Goal: Task Accomplishment & Management: Use online tool/utility

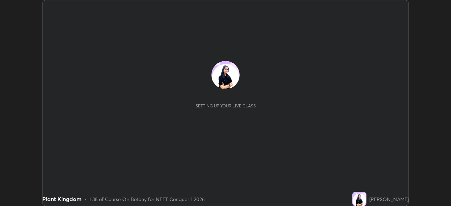
scroll to position [206, 451]
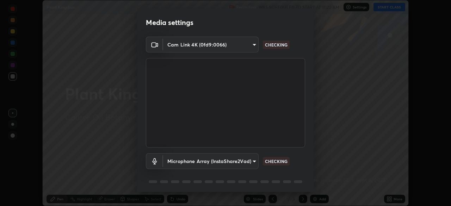
type input "97ceaaebac2d1d4ecb529c1a01e8ac353ba7857374632d61793b1c9812b1f332"
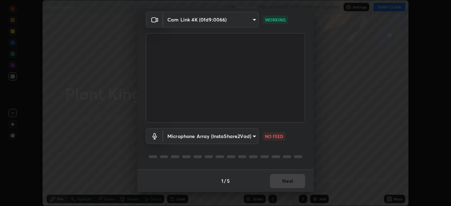
click at [252, 136] on body "Erase all Plant Kingdom Recording WAS SCHEDULED TO START AT 11:20 AM Settings S…" at bounding box center [225, 103] width 451 height 206
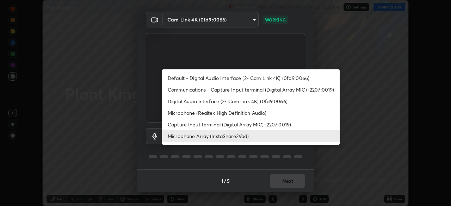
click at [276, 75] on li "Default - Digital Audio Interface (2- Cam Link 4K) (0fd9:0066)" at bounding box center [251, 78] width 178 height 12
type input "default"
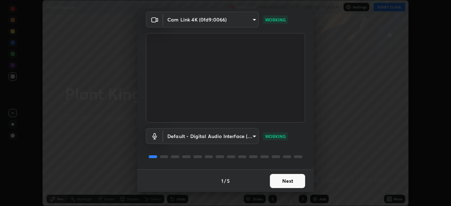
click at [293, 180] on button "Next" at bounding box center [287, 181] width 35 height 14
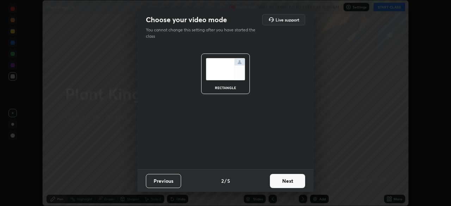
click at [296, 182] on button "Next" at bounding box center [287, 181] width 35 height 14
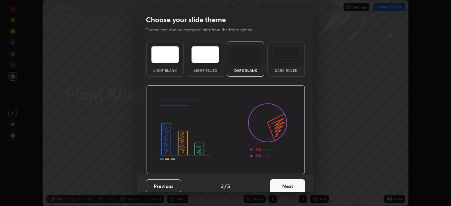
click at [300, 184] on button "Next" at bounding box center [287, 186] width 35 height 14
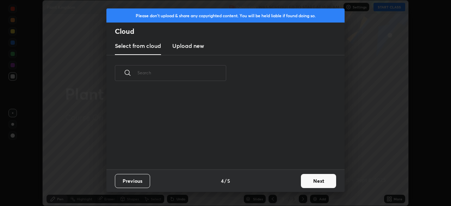
click at [317, 184] on button "Next" at bounding box center [318, 181] width 35 height 14
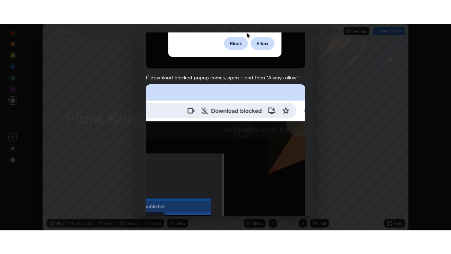
scroll to position [169, 0]
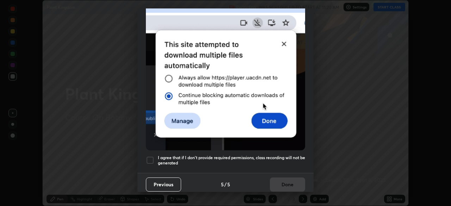
click at [151, 158] on div at bounding box center [150, 160] width 8 height 8
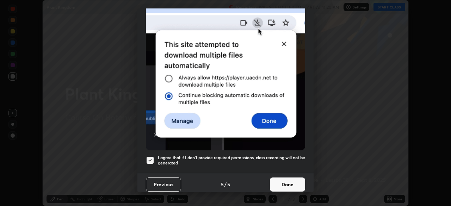
click at [290, 185] on button "Done" at bounding box center [287, 185] width 35 height 14
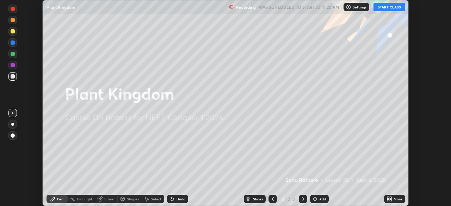
click at [391, 200] on icon at bounding box center [391, 201] width 2 height 2
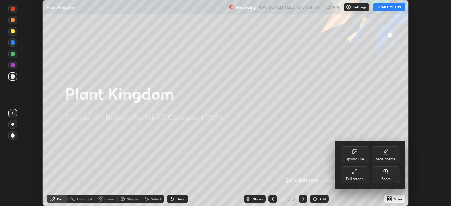
click at [359, 173] on div "Full screen" at bounding box center [355, 174] width 28 height 17
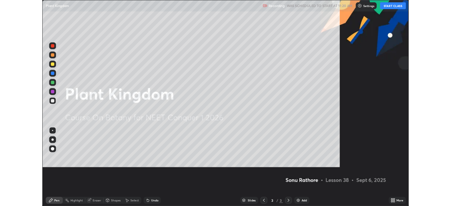
scroll to position [254, 451]
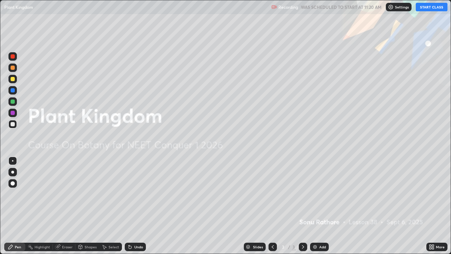
click at [437, 7] on button "START CLASS" at bounding box center [432, 7] width 32 height 8
click at [321, 206] on div "Add" at bounding box center [319, 247] width 19 height 8
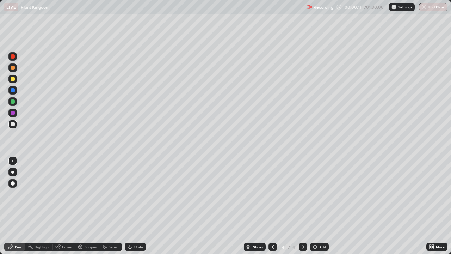
click at [12, 80] on div at bounding box center [13, 79] width 4 height 4
click at [11, 125] on div at bounding box center [13, 124] width 4 height 4
click at [12, 172] on div at bounding box center [12, 172] width 3 height 3
click at [13, 102] on div at bounding box center [13, 101] width 4 height 4
click at [14, 124] on div at bounding box center [13, 124] width 4 height 4
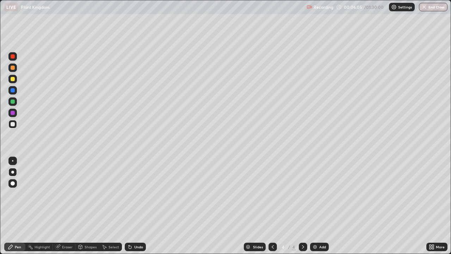
click at [13, 79] on div at bounding box center [13, 79] width 4 height 4
click at [12, 125] on div at bounding box center [13, 124] width 4 height 4
click at [13, 161] on div at bounding box center [12, 160] width 1 height 1
click at [13, 100] on div at bounding box center [13, 101] width 4 height 4
click at [13, 77] on div at bounding box center [13, 79] width 4 height 4
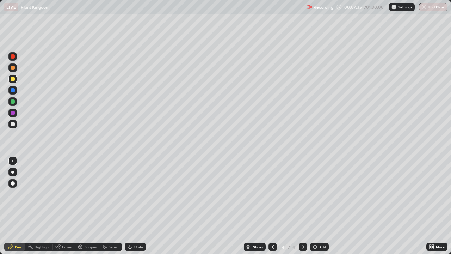
click at [13, 123] on div at bounding box center [13, 124] width 4 height 4
click at [14, 125] on div at bounding box center [13, 124] width 4 height 4
click at [13, 80] on div at bounding box center [13, 79] width 4 height 4
click at [13, 123] on div at bounding box center [13, 124] width 4 height 4
click at [14, 102] on div at bounding box center [13, 101] width 4 height 4
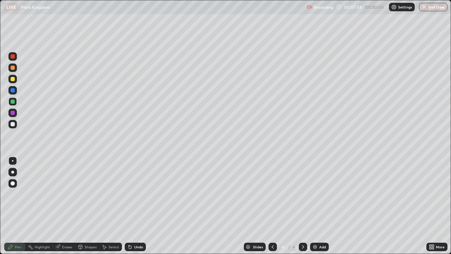
click at [12, 67] on div at bounding box center [13, 68] width 4 height 4
click at [12, 100] on div at bounding box center [13, 101] width 4 height 4
click at [435, 206] on div "More" at bounding box center [437, 247] width 21 height 8
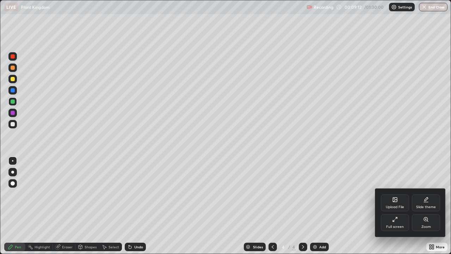
click at [396, 206] on icon at bounding box center [395, 219] width 6 height 6
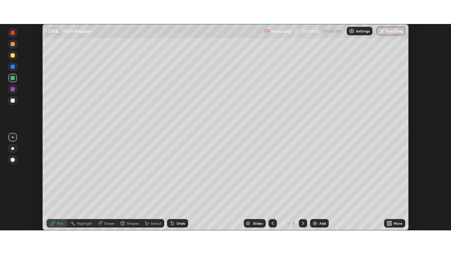
scroll to position [35052, 34807]
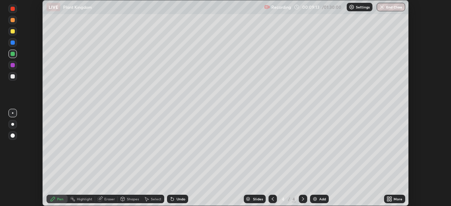
click at [394, 200] on div "More" at bounding box center [398, 199] width 9 height 4
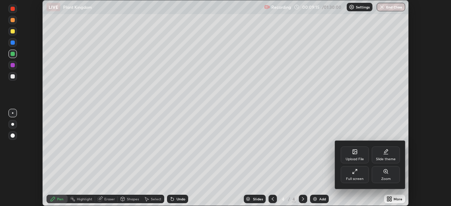
click at [358, 176] on div "Full screen" at bounding box center [355, 174] width 28 height 17
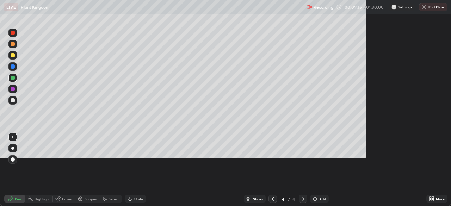
scroll to position [254, 451]
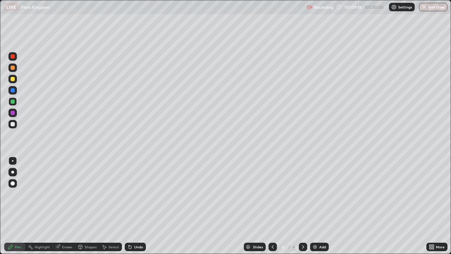
click at [434, 206] on icon at bounding box center [432, 247] width 6 height 6
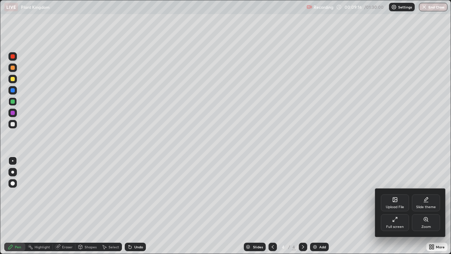
click at [427, 206] on icon at bounding box center [426, 219] width 6 height 6
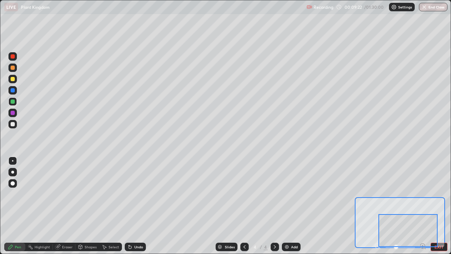
click at [14, 126] on div at bounding box center [13, 124] width 4 height 4
click at [65, 206] on div "Eraser" at bounding box center [64, 247] width 23 height 8
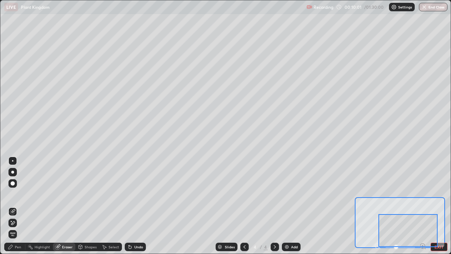
click at [16, 206] on div "Pen" at bounding box center [18, 247] width 6 height 4
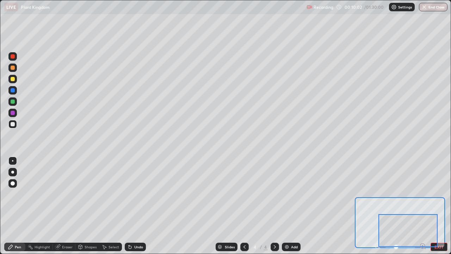
click at [12, 124] on div at bounding box center [13, 124] width 4 height 4
click at [440, 206] on button "EXIT" at bounding box center [439, 247] width 17 height 8
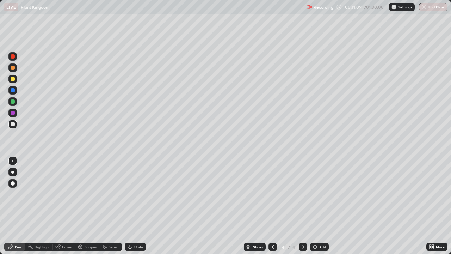
click at [318, 206] on div "Add" at bounding box center [319, 247] width 19 height 8
click at [315, 206] on img at bounding box center [315, 247] width 6 height 6
click at [269, 206] on div at bounding box center [273, 247] width 8 height 8
click at [272, 206] on icon at bounding box center [273, 247] width 2 height 4
click at [303, 206] on icon at bounding box center [303, 247] width 6 height 6
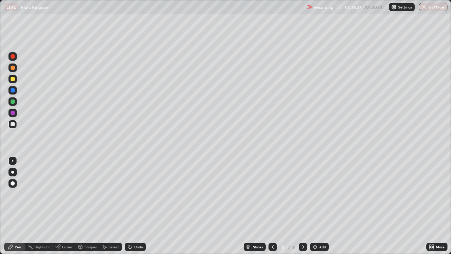
click at [304, 206] on icon at bounding box center [303, 247] width 6 height 6
click at [272, 206] on icon at bounding box center [273, 247] width 6 height 6
click at [272, 206] on icon at bounding box center [273, 247] width 2 height 4
click at [302, 206] on icon at bounding box center [303, 247] width 6 height 6
click at [269, 206] on div at bounding box center [273, 247] width 8 height 8
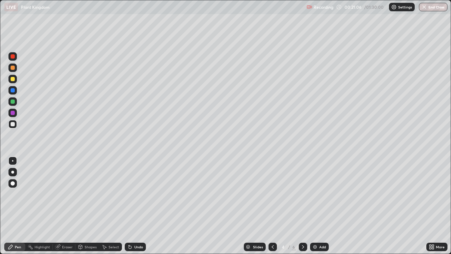
click at [303, 206] on icon at bounding box center [303, 247] width 6 height 6
click at [304, 206] on icon at bounding box center [303, 247] width 6 height 6
click at [275, 206] on div at bounding box center [273, 247] width 8 height 8
click at [303, 206] on icon at bounding box center [303, 247] width 6 height 6
click at [273, 206] on icon at bounding box center [273, 247] width 2 height 4
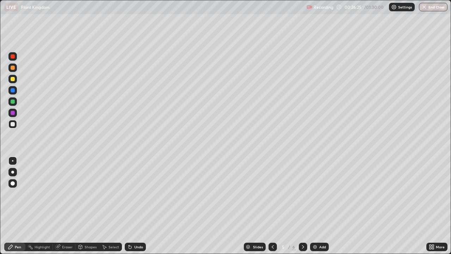
click at [303, 206] on icon at bounding box center [303, 247] width 2 height 4
click at [432, 206] on icon at bounding box center [432, 247] width 6 height 6
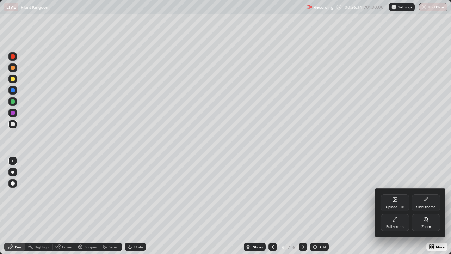
click at [393, 206] on div "Full screen" at bounding box center [395, 227] width 18 height 4
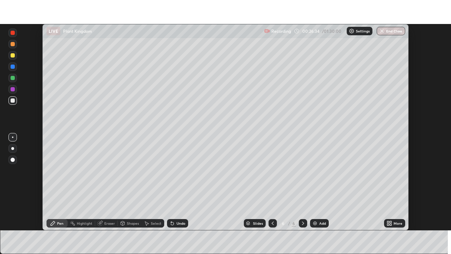
scroll to position [35052, 34807]
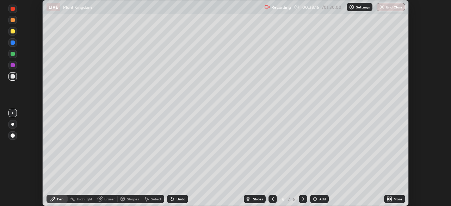
click at [391, 198] on icon at bounding box center [391, 198] width 2 height 2
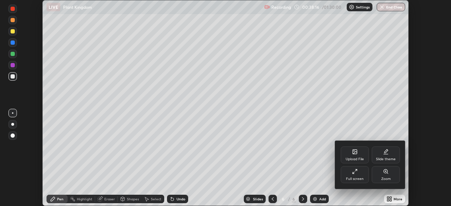
click at [351, 176] on div "Full screen" at bounding box center [355, 174] width 28 height 17
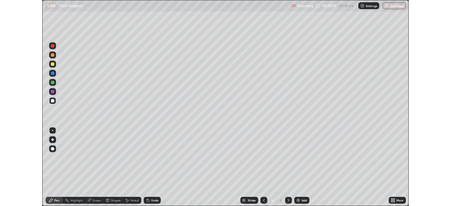
scroll to position [254, 451]
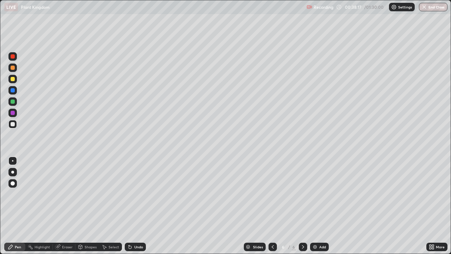
click at [302, 206] on icon at bounding box center [303, 247] width 6 height 6
click at [13, 80] on div at bounding box center [13, 79] width 4 height 4
click at [318, 206] on div "Add" at bounding box center [319, 247] width 19 height 8
click at [434, 4] on button "End Class" at bounding box center [433, 7] width 29 height 8
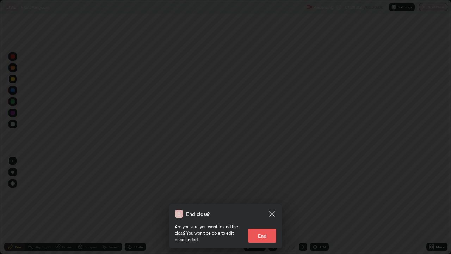
click at [260, 206] on button "End" at bounding box center [262, 235] width 28 height 14
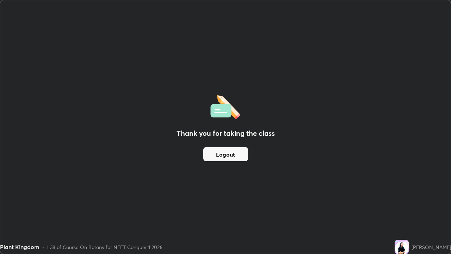
click at [316, 206] on div "Plant Kingdom • L38 of Course On Botany for NEET Conquer 1 2026" at bounding box center [196, 247] width 392 height 14
click at [315, 206] on div "Plant Kingdom • L38 of Course On Botany for NEET Conquer 1 2026" at bounding box center [196, 247] width 392 height 14
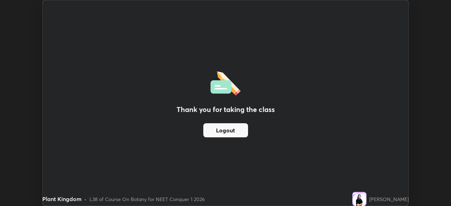
scroll to position [35052, 34807]
